Goal: Task Accomplishment & Management: Complete application form

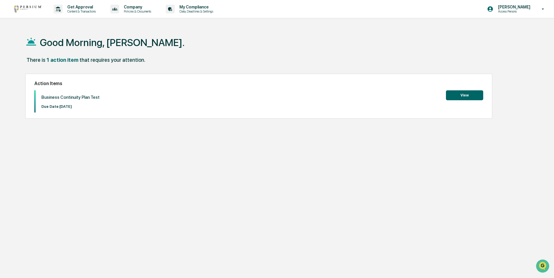
click at [466, 95] on button "View" at bounding box center [464, 95] width 37 height 10
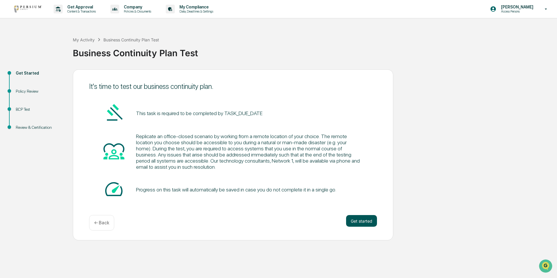
click at [360, 220] on button "Get started" at bounding box center [361, 221] width 31 height 12
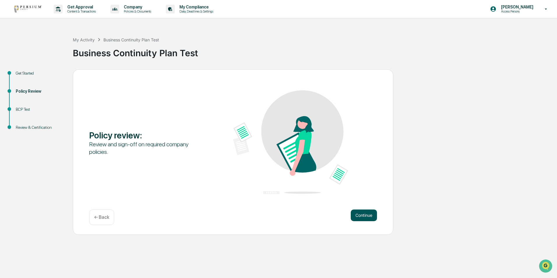
click at [360, 215] on button "Continue" at bounding box center [364, 215] width 26 height 12
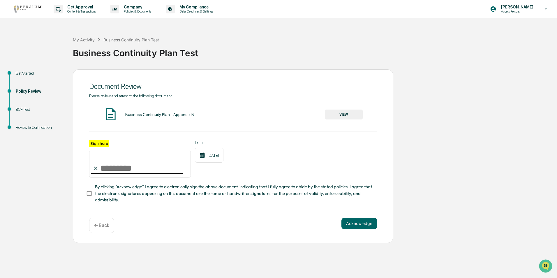
click at [136, 169] on input "Sign here" at bounding box center [140, 164] width 102 height 28
type input "**********"
click at [362, 226] on button "Acknowledge" at bounding box center [359, 224] width 36 height 12
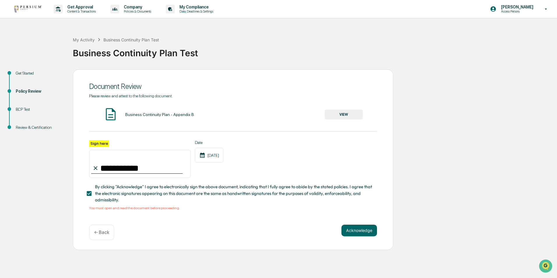
click at [137, 116] on div "Business Continuity Plan - Appendix B" at bounding box center [159, 114] width 69 height 5
click at [342, 114] on button "VIEW" at bounding box center [344, 115] width 38 height 10
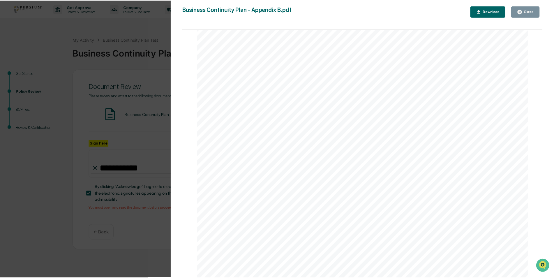
scroll to position [1095, 0]
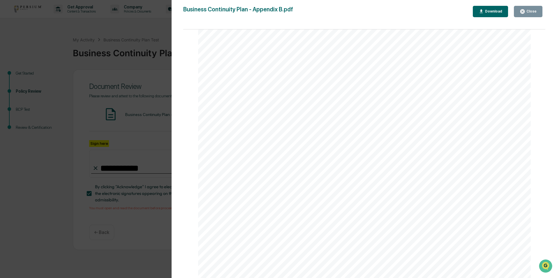
click at [531, 9] on div "Close" at bounding box center [528, 12] width 17 height 6
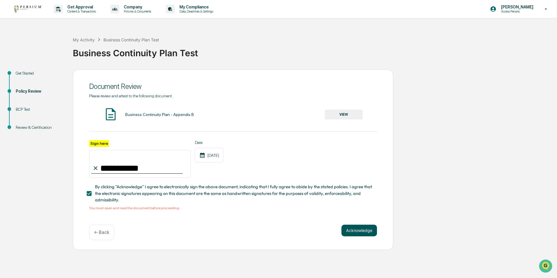
click at [361, 231] on button "Acknowledge" at bounding box center [359, 231] width 36 height 12
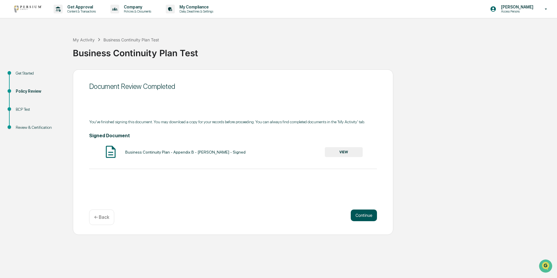
click at [362, 214] on button "Continue" at bounding box center [364, 215] width 26 height 12
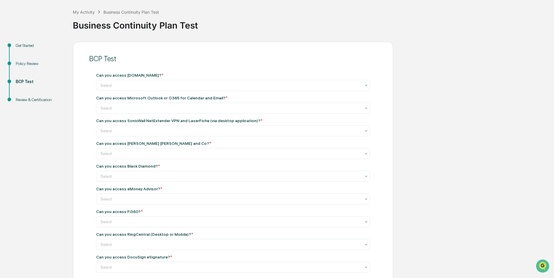
scroll to position [0, 0]
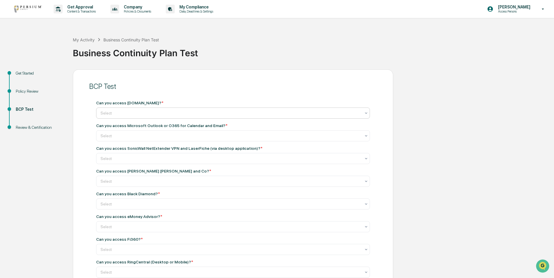
click at [123, 113] on div at bounding box center [231, 113] width 260 height 6
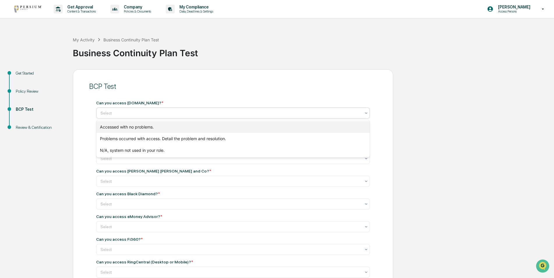
click at [132, 128] on div "Accessed with no problems." at bounding box center [232, 127] width 273 height 12
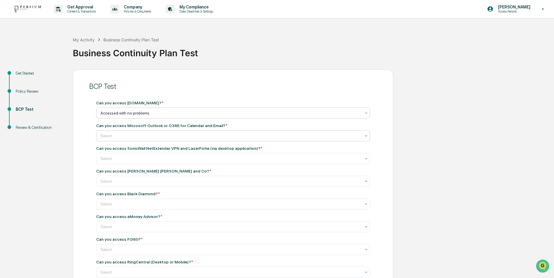
click at [137, 135] on div at bounding box center [231, 136] width 260 height 6
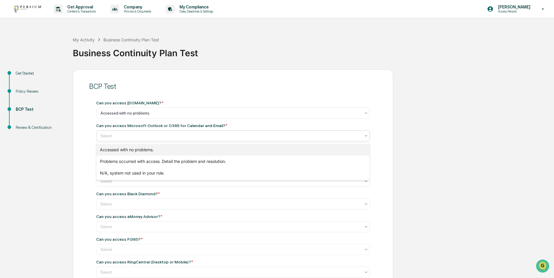
click at [138, 149] on div "Accessed with no problems." at bounding box center [232, 150] width 273 height 12
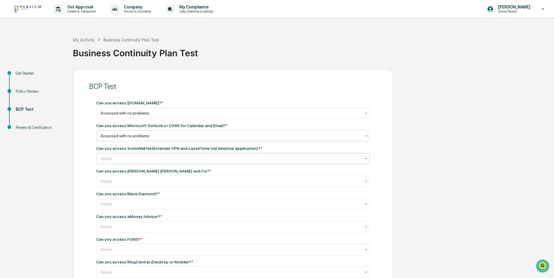
click at [138, 116] on div at bounding box center [231, 113] width 260 height 6
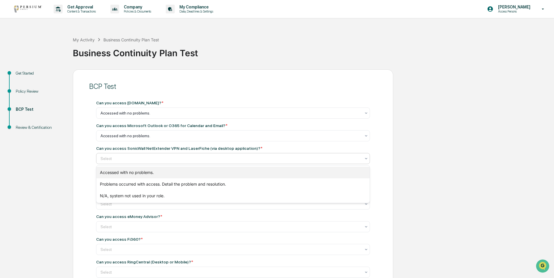
click at [141, 174] on div "Accessed with no problems." at bounding box center [232, 173] width 273 height 12
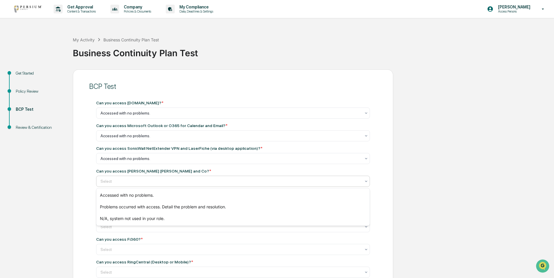
click at [145, 182] on div at bounding box center [231, 181] width 260 height 6
click at [156, 218] on div "N/A, system not used in your role." at bounding box center [232, 219] width 273 height 12
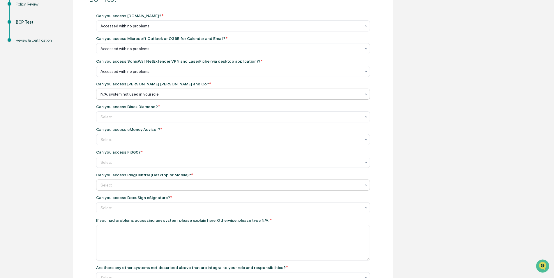
scroll to position [87, 0]
click at [136, 30] on div "Select" at bounding box center [231, 26] width 266 height 8
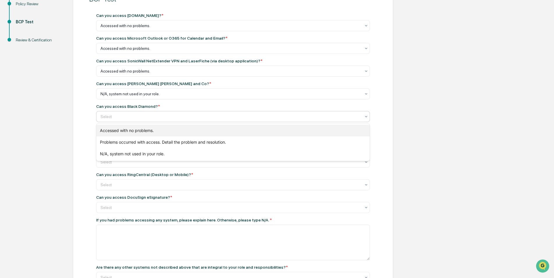
click at [142, 132] on div "Accessed with no problems." at bounding box center [232, 131] width 273 height 12
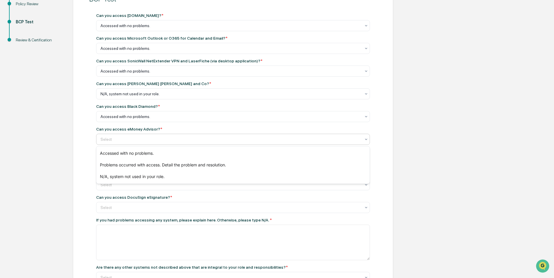
click at [143, 140] on div at bounding box center [231, 139] width 260 height 6
click at [152, 177] on div "N/A, system not used in your role." at bounding box center [232, 177] width 273 height 12
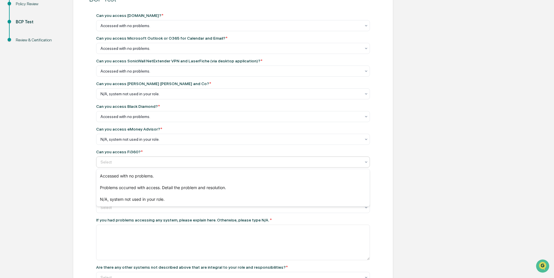
drag, startPoint x: 139, startPoint y: 163, endPoint x: 140, endPoint y: 166, distance: 4.1
click at [138, 163] on div at bounding box center [231, 162] width 260 height 6
click at [155, 202] on div "N/A, system not used in your role." at bounding box center [232, 199] width 273 height 12
click at [148, 29] on div at bounding box center [231, 26] width 260 height 6
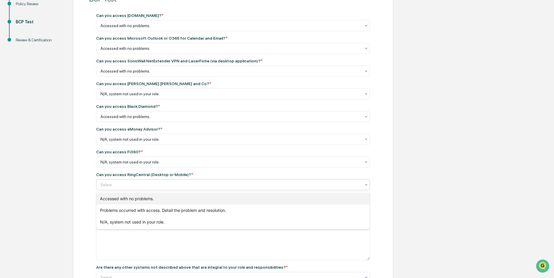
click at [153, 198] on div "Accessed with no problems." at bounding box center [232, 199] width 273 height 12
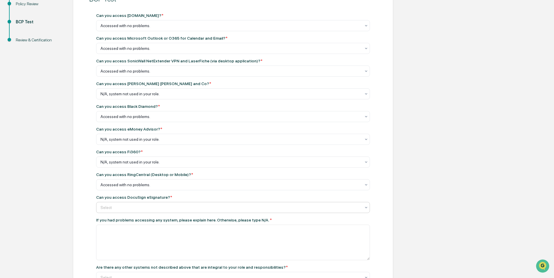
drag, startPoint x: 157, startPoint y: 201, endPoint x: 156, endPoint y: 204, distance: 2.9
click at [156, 201] on div "Can you access DocuSign eSignature? * Select" at bounding box center [233, 204] width 274 height 18
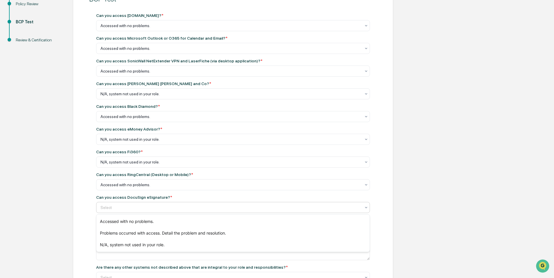
click at [158, 208] on div at bounding box center [231, 208] width 260 height 6
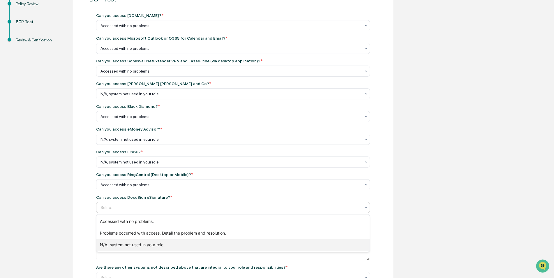
click at [173, 245] on div "N/A, system not used in your role." at bounding box center [232, 245] width 273 height 12
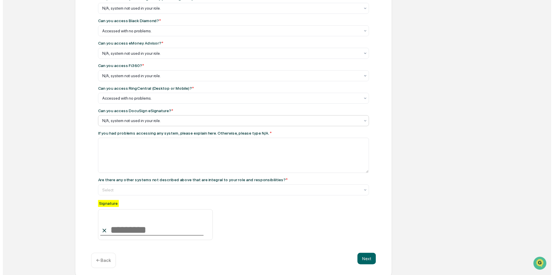
scroll to position [178, 0]
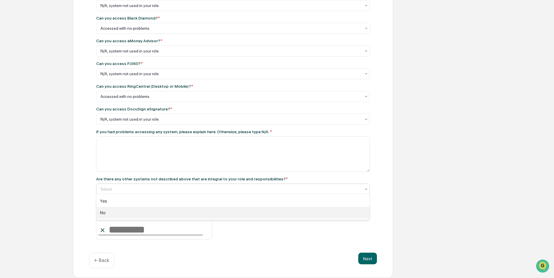
click at [147, 208] on div "No" at bounding box center [232, 213] width 273 height 12
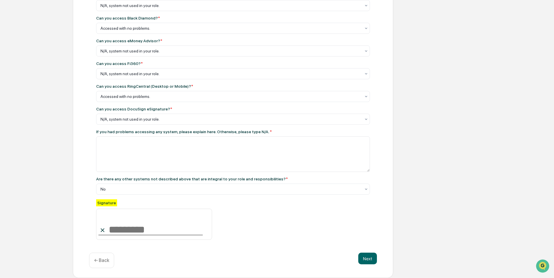
click at [135, 226] on input at bounding box center [154, 224] width 116 height 31
type input "**********"
click at [369, 261] on button "Next" at bounding box center [367, 259] width 19 height 12
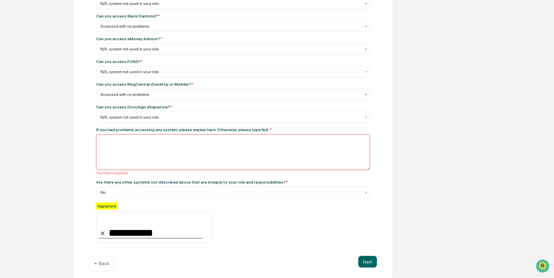
click at [105, 140] on textarea at bounding box center [233, 152] width 274 height 36
type textarea "**"
click at [368, 260] on button "Next" at bounding box center [367, 262] width 19 height 12
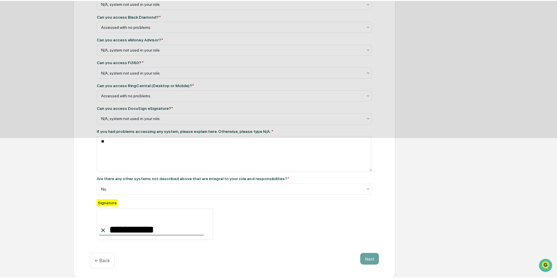
scroll to position [0, 0]
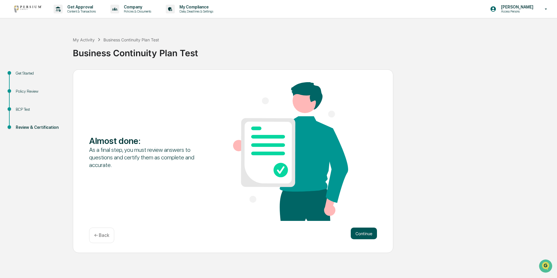
click at [361, 233] on button "Continue" at bounding box center [364, 234] width 26 height 12
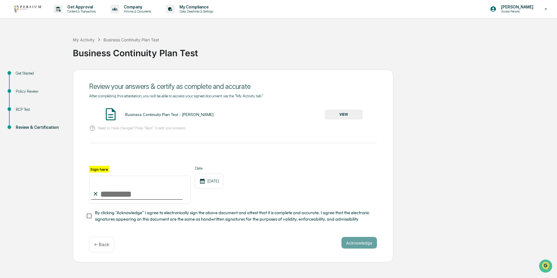
click at [96, 215] on span "By clicking "Acknowledge" I agree to electronically sign the above document and…" at bounding box center [233, 215] width 277 height 13
click at [153, 192] on input "Sign here" at bounding box center [140, 190] width 102 height 28
type input "**********"
click at [359, 245] on button "Acknowledge" at bounding box center [359, 243] width 36 height 12
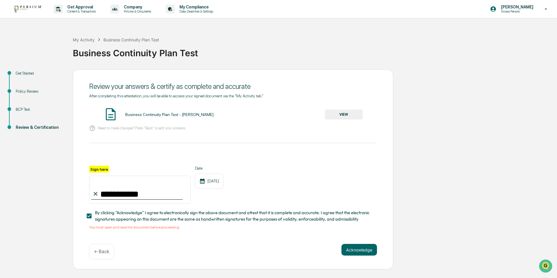
click at [347, 116] on button "VIEW" at bounding box center [344, 115] width 38 height 10
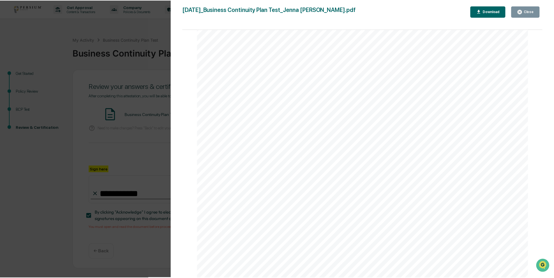
scroll to position [726, 0]
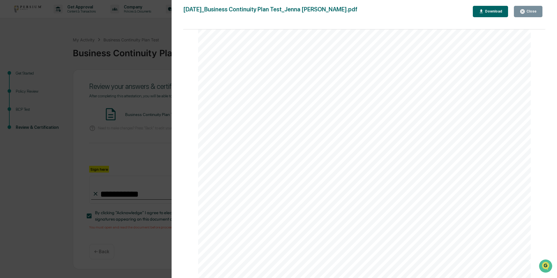
click at [535, 9] on div "Close" at bounding box center [528, 12] width 17 height 6
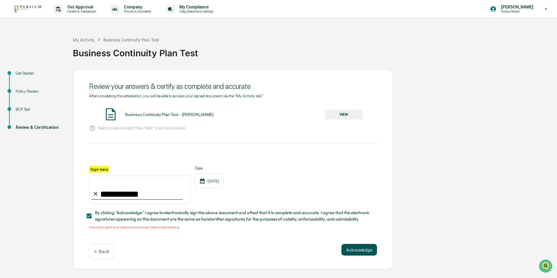
click at [355, 248] on button "Acknowledge" at bounding box center [359, 250] width 36 height 12
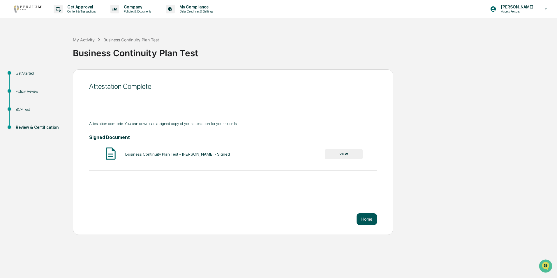
click at [373, 217] on button "Home" at bounding box center [367, 219] width 20 height 12
